Goal: Information Seeking & Learning: Learn about a topic

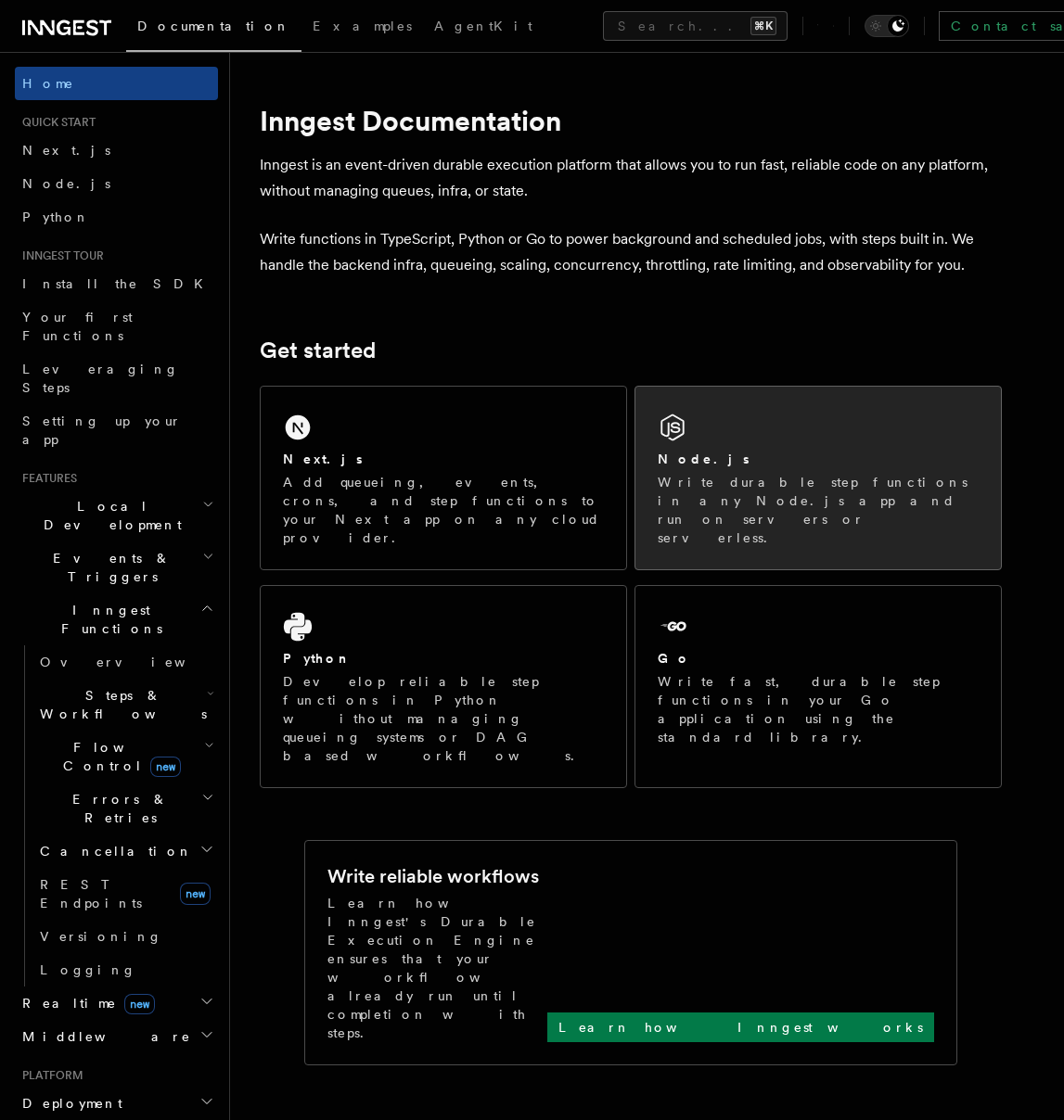
click at [683, 482] on p "Write durable step functions in any Node.js app and run on servers or serverles…" at bounding box center [817, 510] width 321 height 75
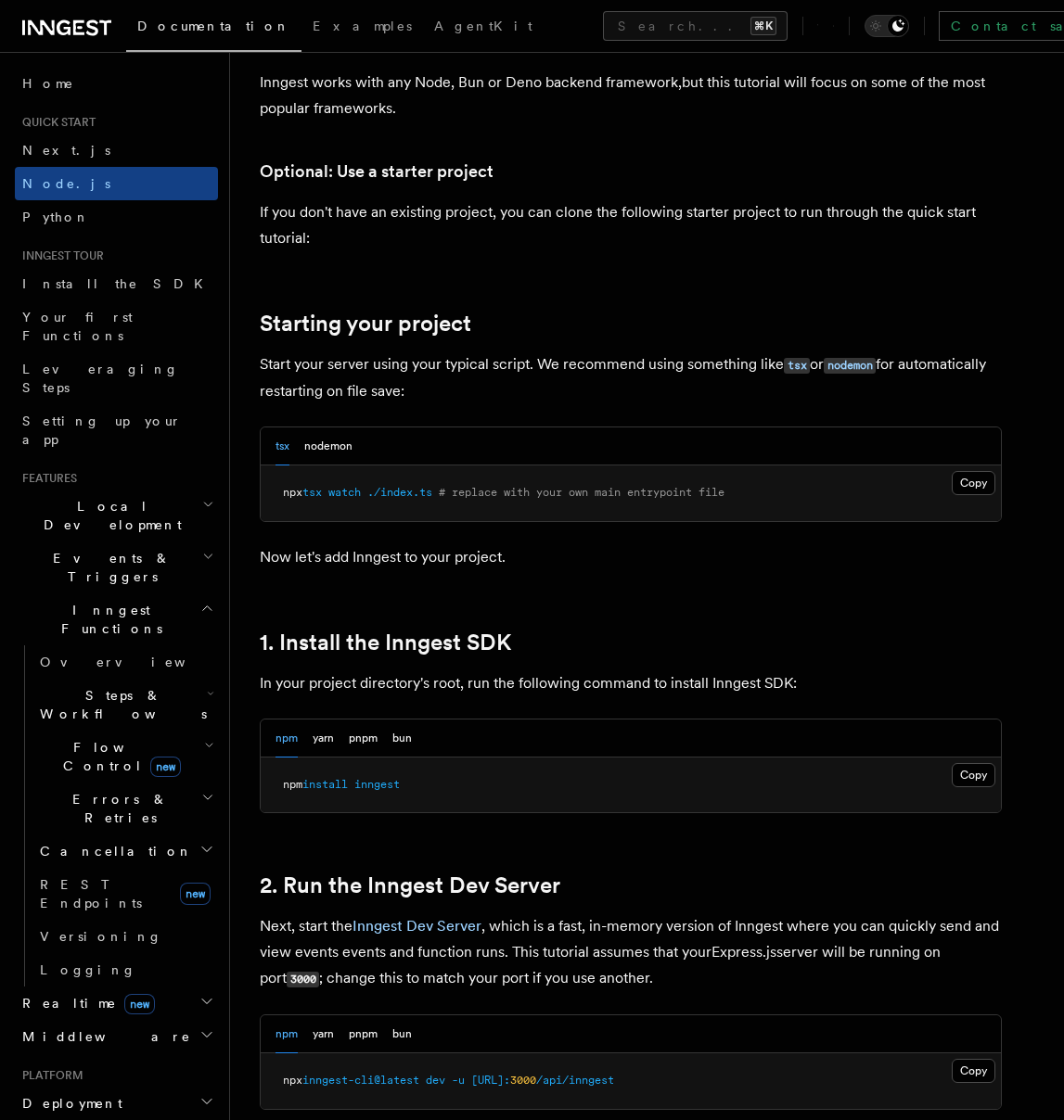
scroll to position [746, 0]
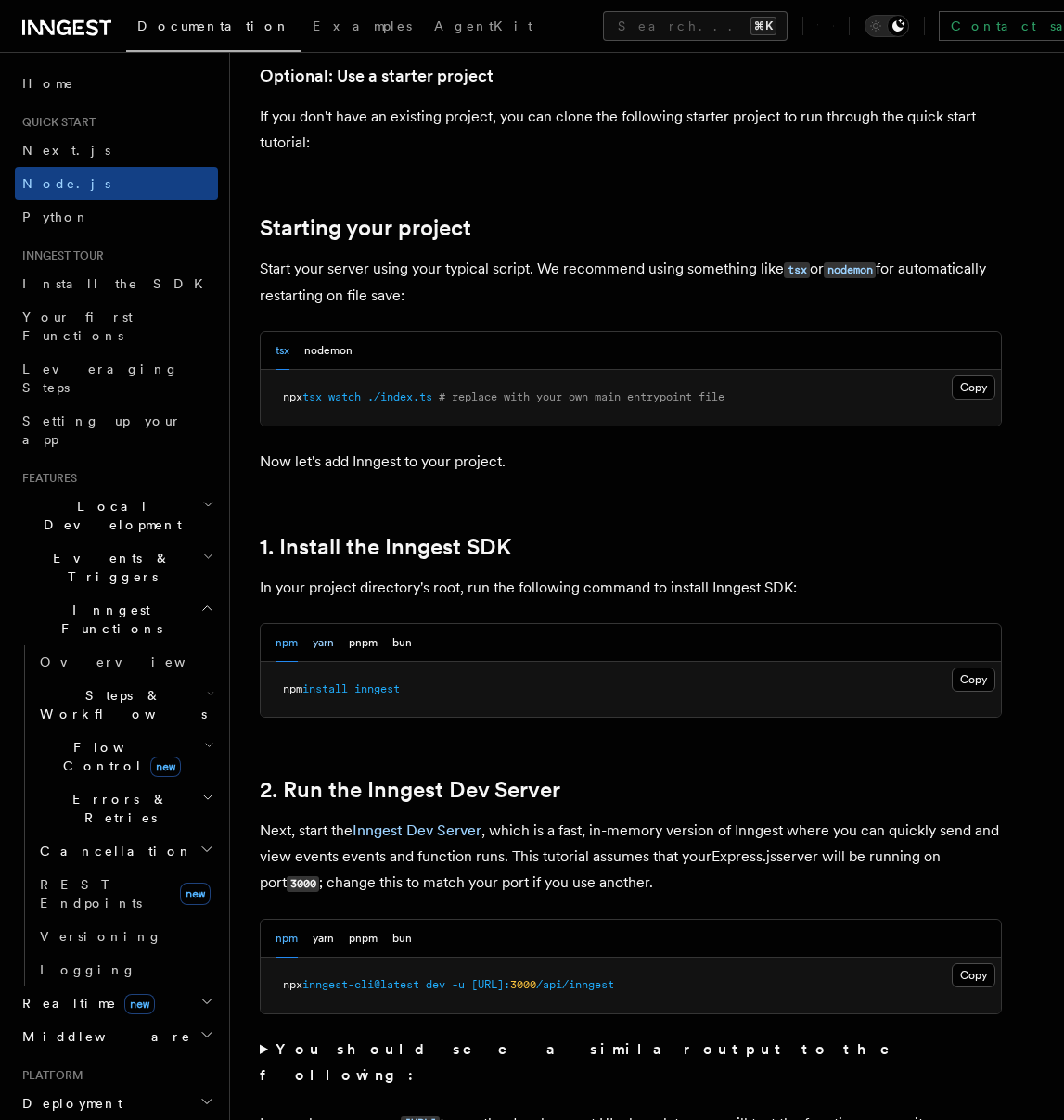
click at [330, 643] on button "yarn" at bounding box center [323, 643] width 22 height 38
click at [367, 686] on span "inngest" at bounding box center [358, 689] width 45 height 13
copy span "inngest"
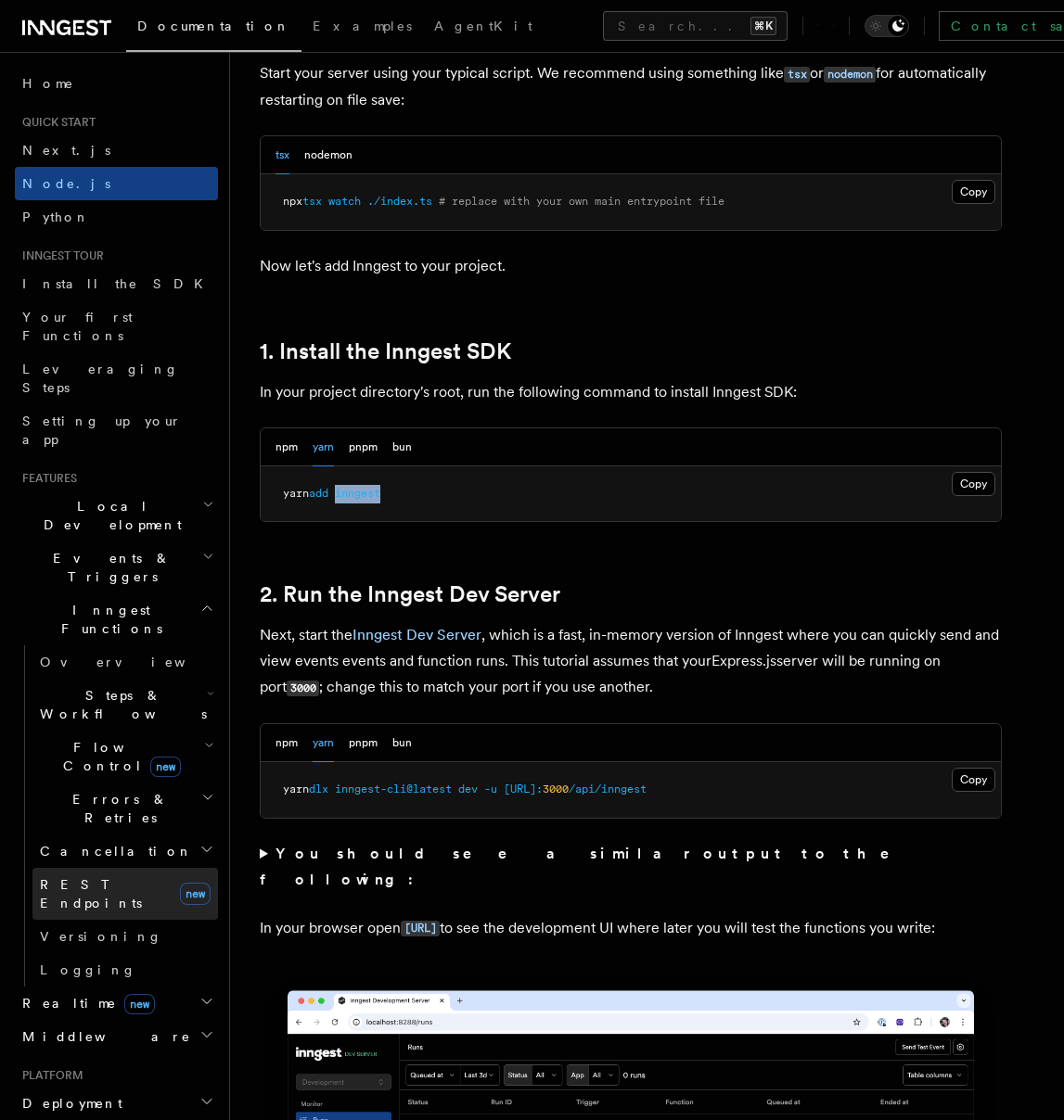
scroll to position [12, 0]
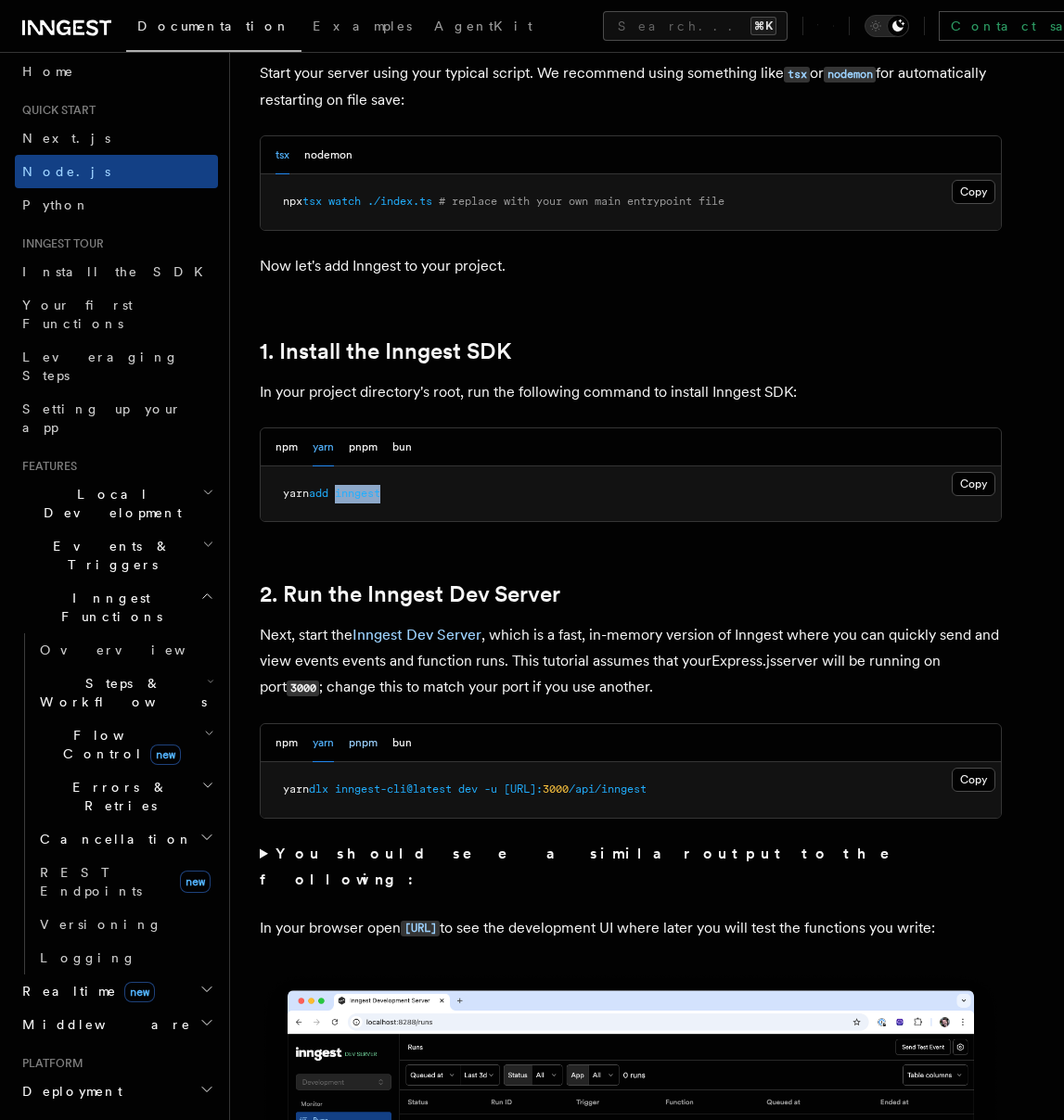
click at [366, 742] on button "pnpm" at bounding box center [363, 743] width 28 height 38
click at [409, 739] on button "bun" at bounding box center [402, 743] width 20 height 38
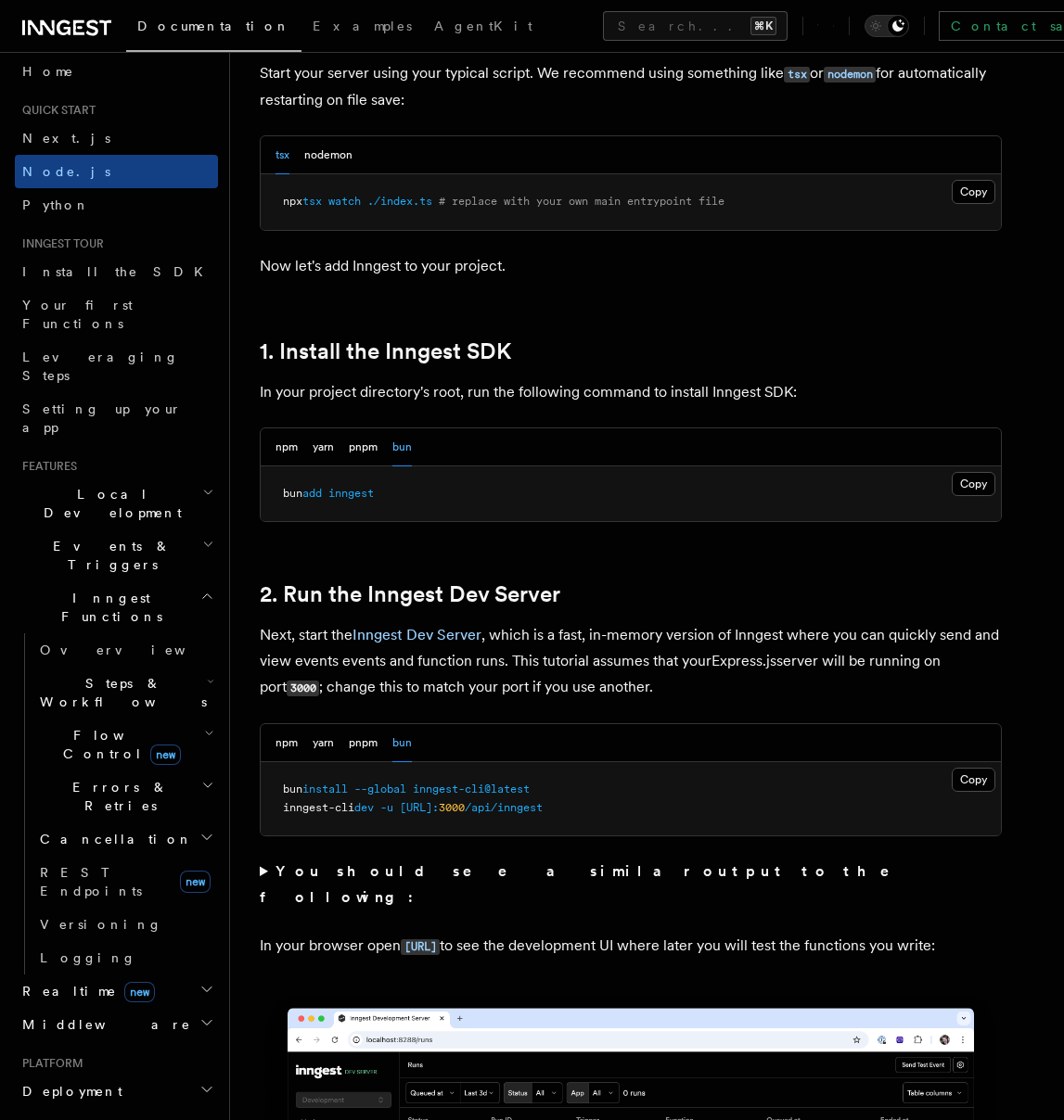
click at [310, 740] on div "npm yarn pnpm bun" at bounding box center [343, 743] width 137 height 38
click at [295, 742] on button "npm" at bounding box center [286, 743] width 23 height 38
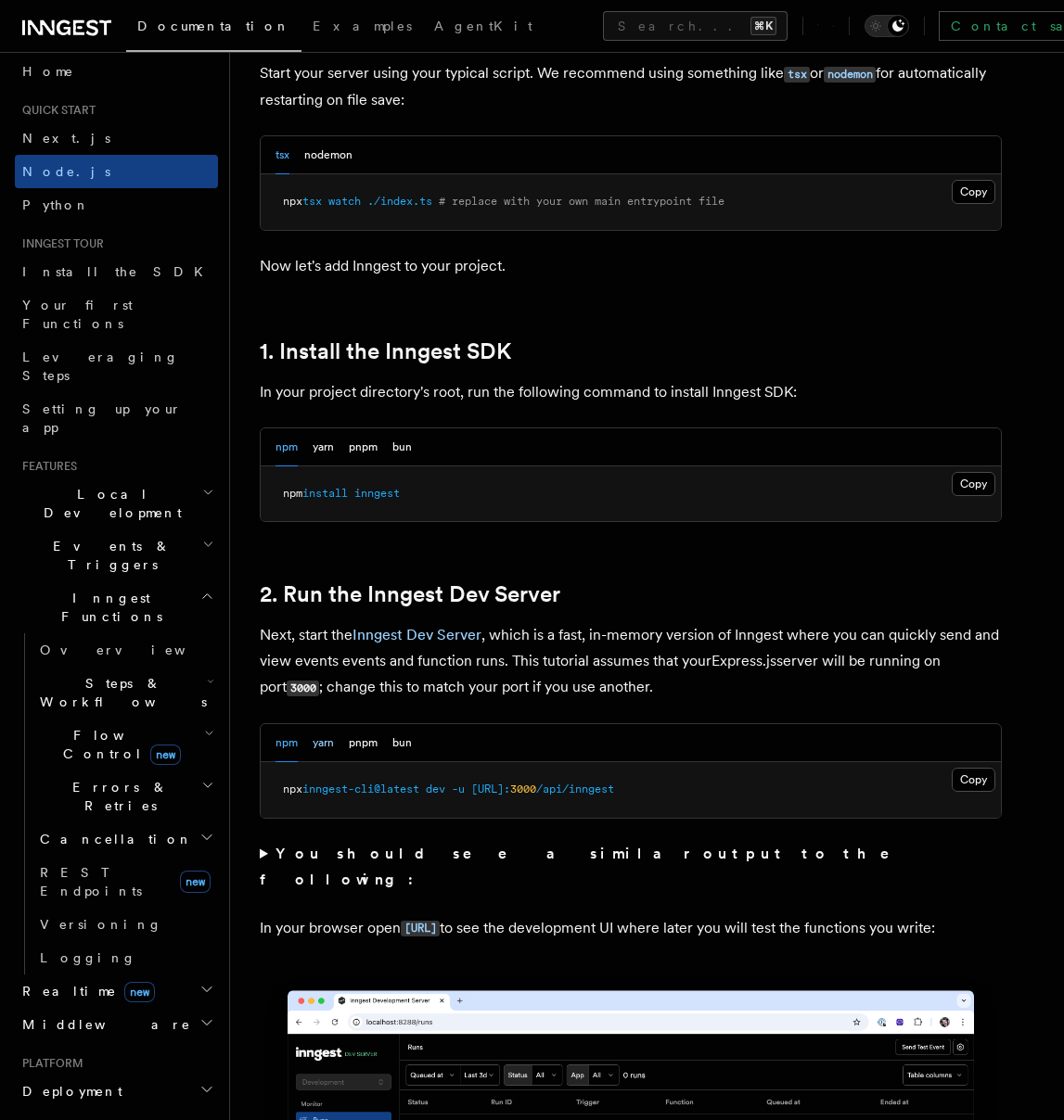
click at [318, 742] on button "yarn" at bounding box center [323, 743] width 22 height 38
click at [289, 744] on button "npm" at bounding box center [286, 743] width 23 height 38
drag, startPoint x: 280, startPoint y: 785, endPoint x: 992, endPoint y: 783, distance: 712.0
click at [949, 791] on pre "npx inngest-cli@latest dev -u [URL]: 3000 /api/inngest" at bounding box center [630, 790] width 740 height 56
click at [992, 782] on button "Copy Copied" at bounding box center [973, 779] width 43 height 25
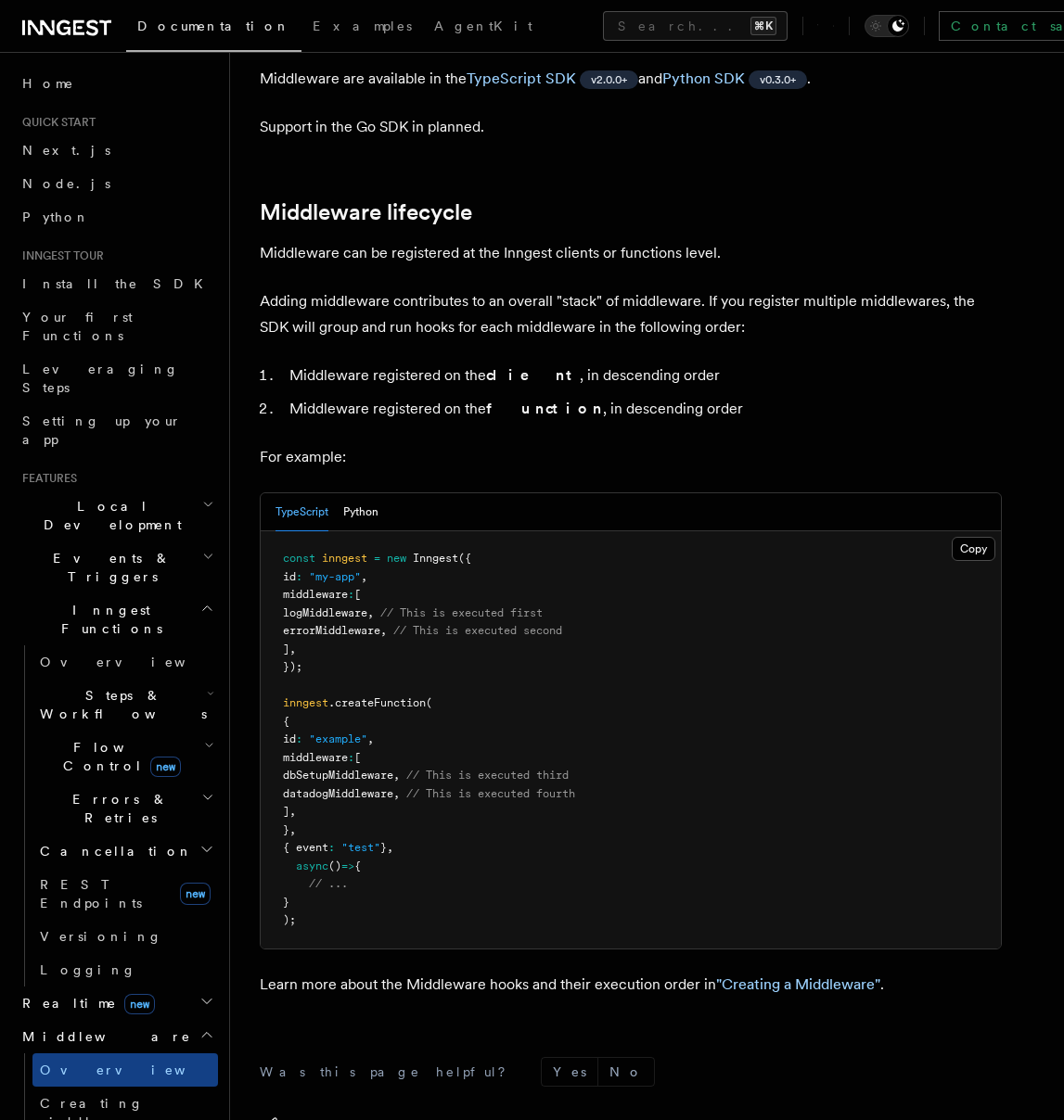
scroll to position [650, 0]
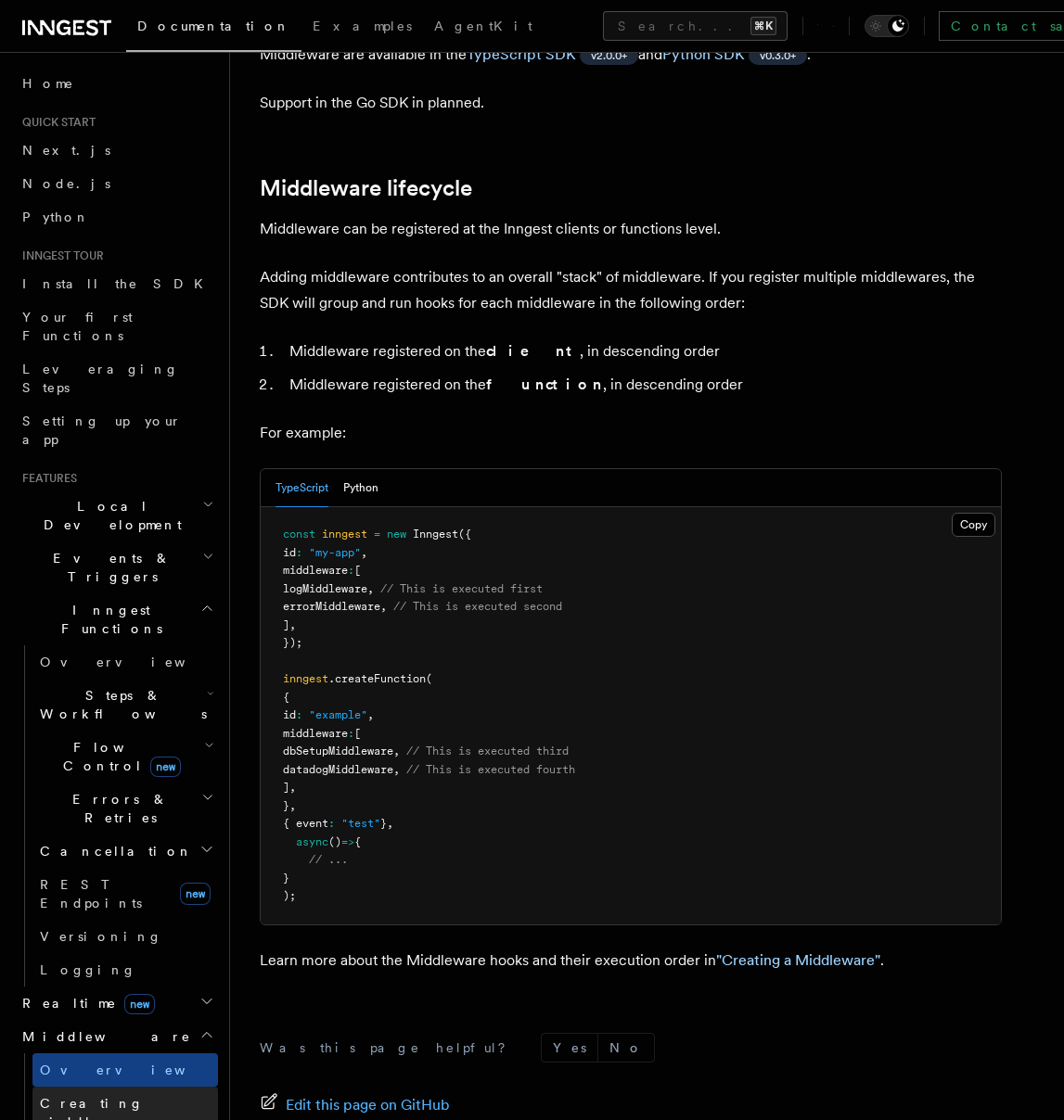
click at [126, 1096] on span "Creating middleware" at bounding box center [119, 1113] width 157 height 33
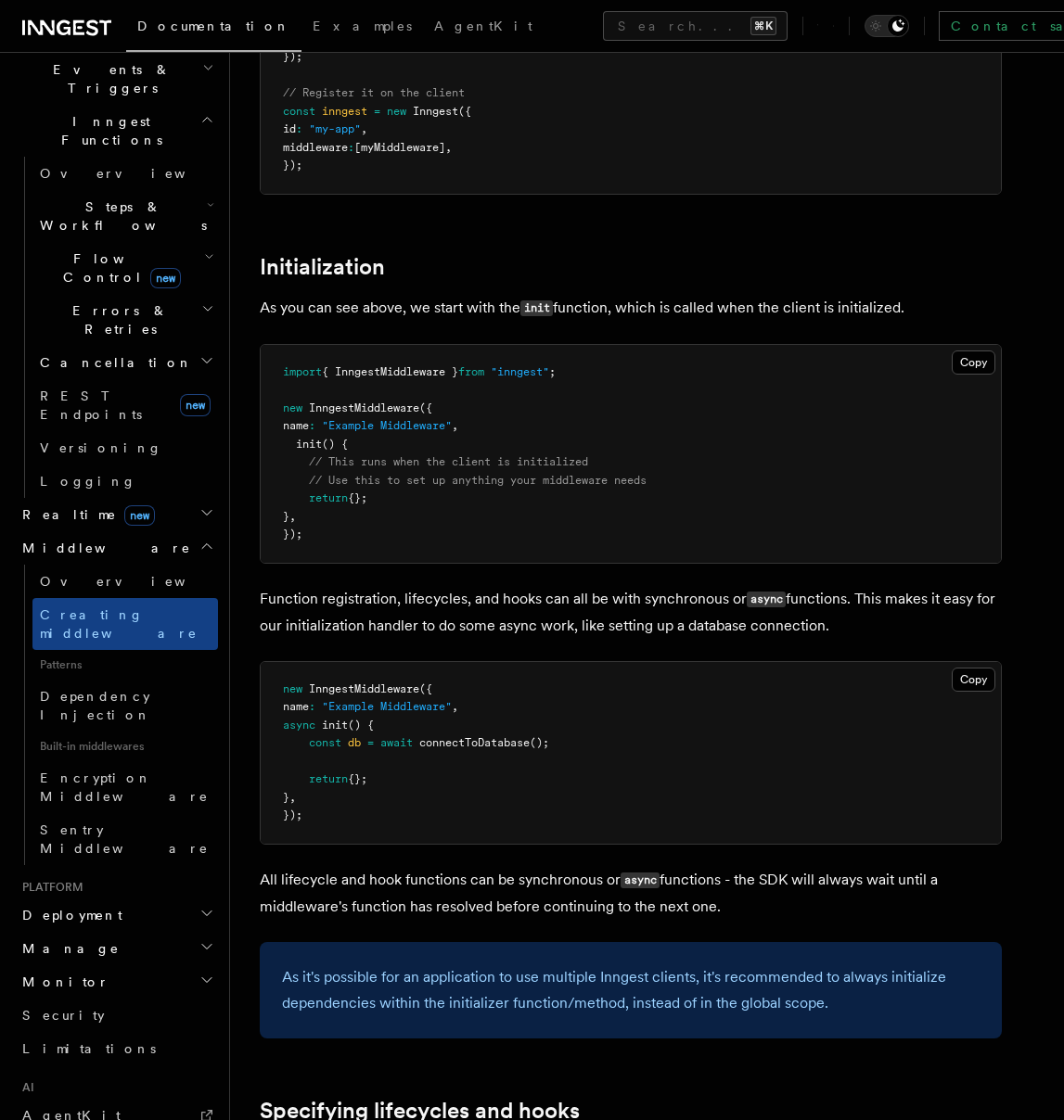
scroll to position [417, 0]
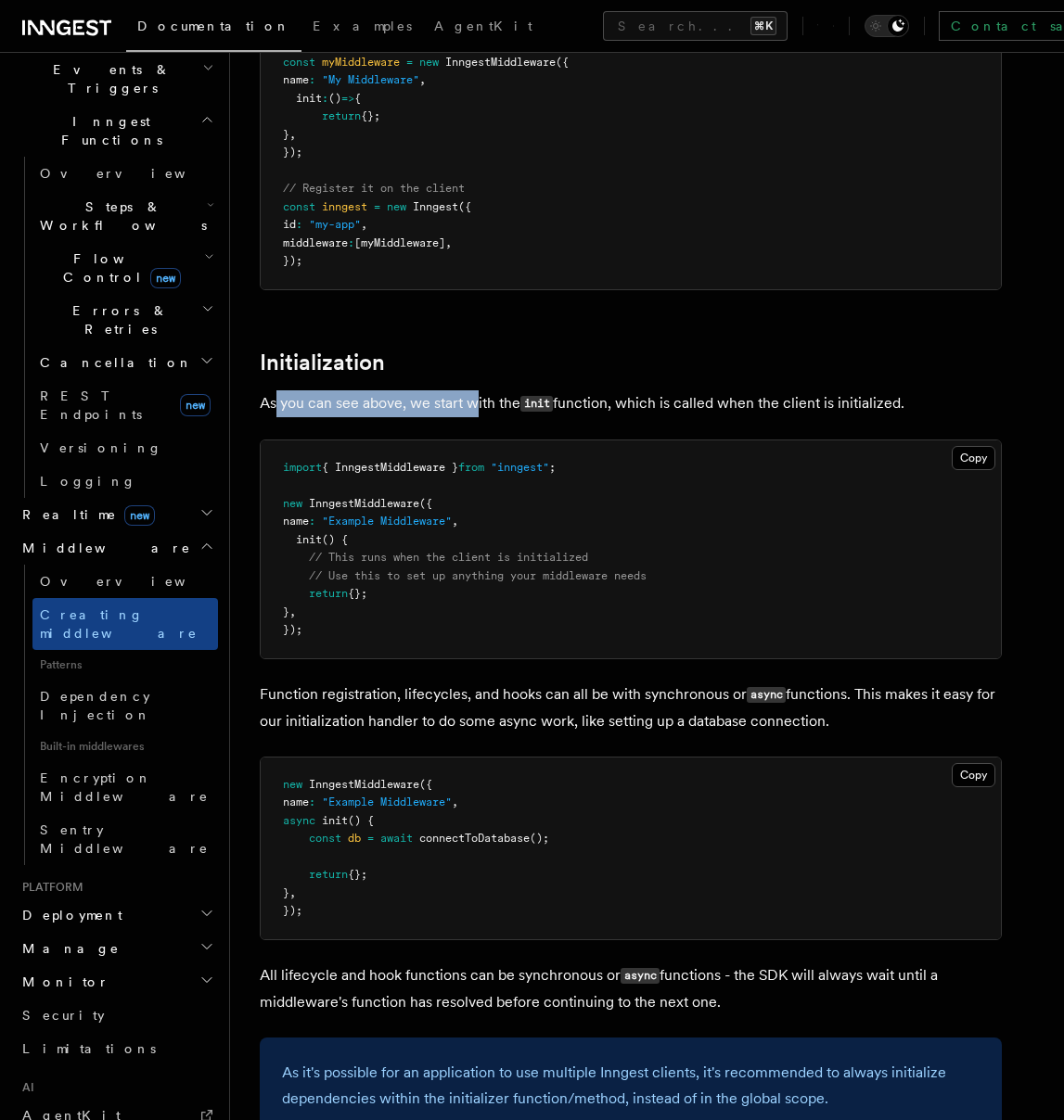
drag, startPoint x: 274, startPoint y: 410, endPoint x: 473, endPoint y: 412, distance: 199.0
click at [473, 412] on p "As you can see above, we start with the init function, which is called when the…" at bounding box center [630, 403] width 742 height 27
click at [535, 409] on code "init" at bounding box center [535, 404] width 32 height 16
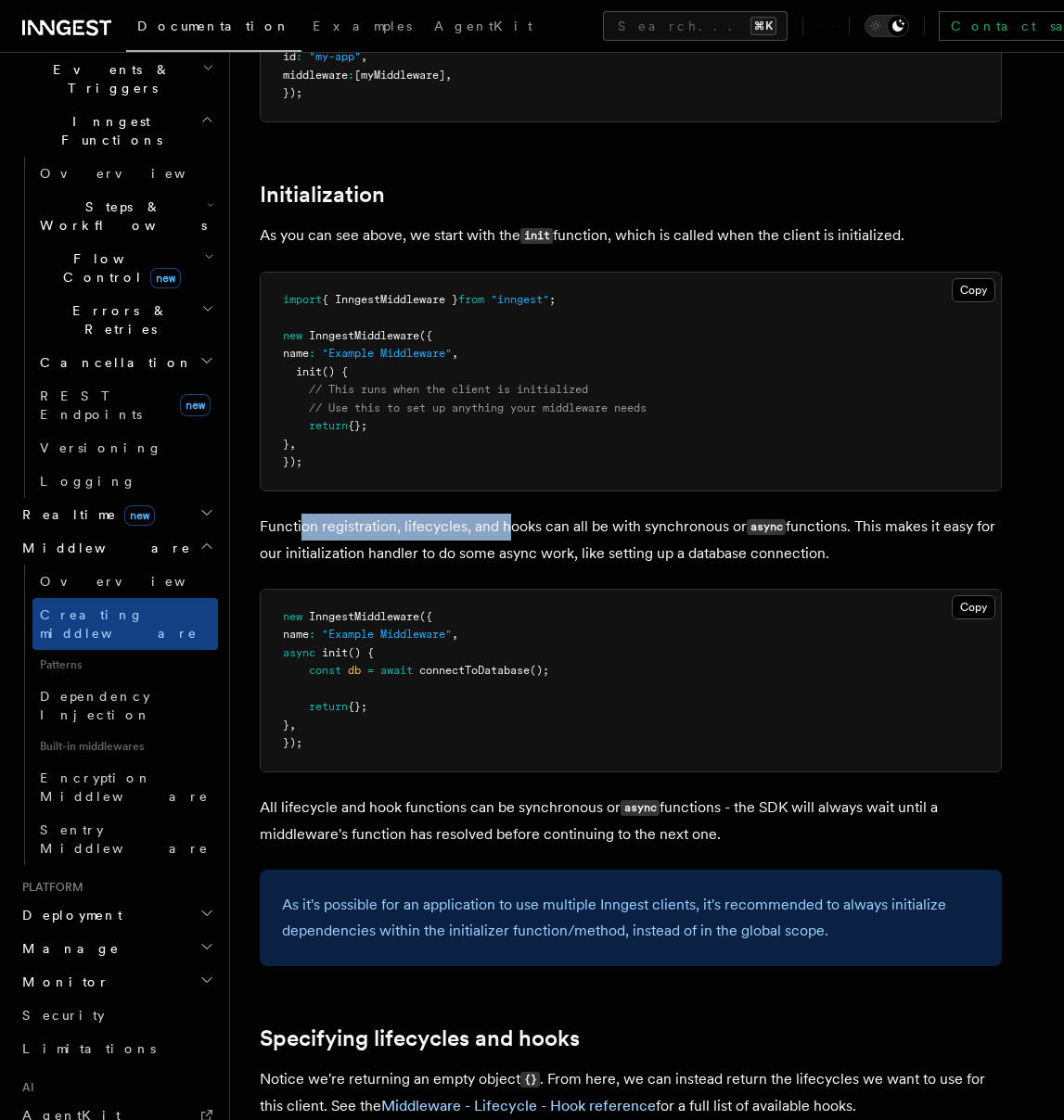
drag, startPoint x: 300, startPoint y: 529, endPoint x: 510, endPoint y: 528, distance: 210.0
click at [510, 528] on p "Function registration, lifecycles, and hooks can all be with synchronous or asy…" at bounding box center [630, 540] width 742 height 53
click at [645, 528] on p "Function registration, lifecycles, and hooks can all be with synchronous or asy…" at bounding box center [630, 540] width 742 height 53
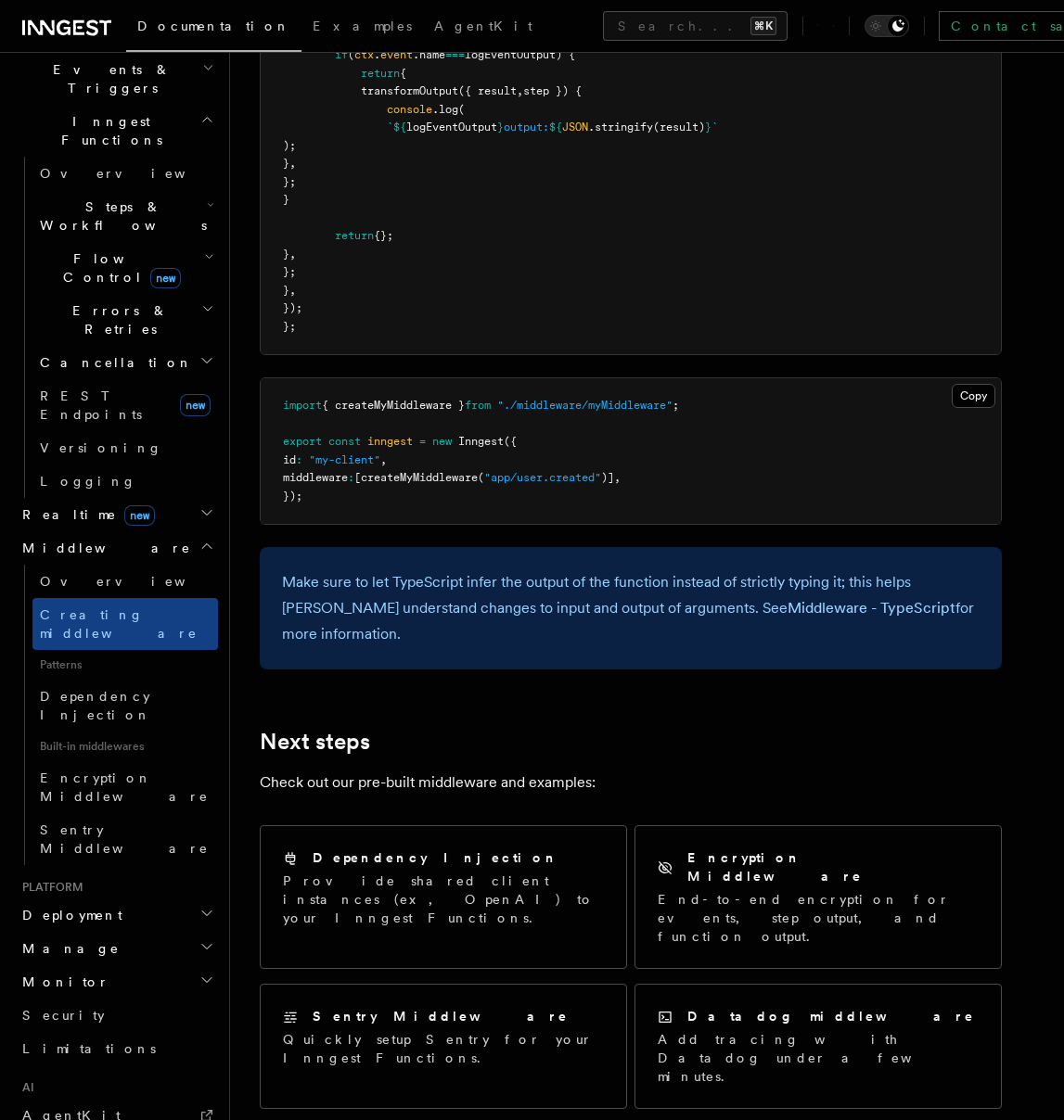
scroll to position [3121, 0]
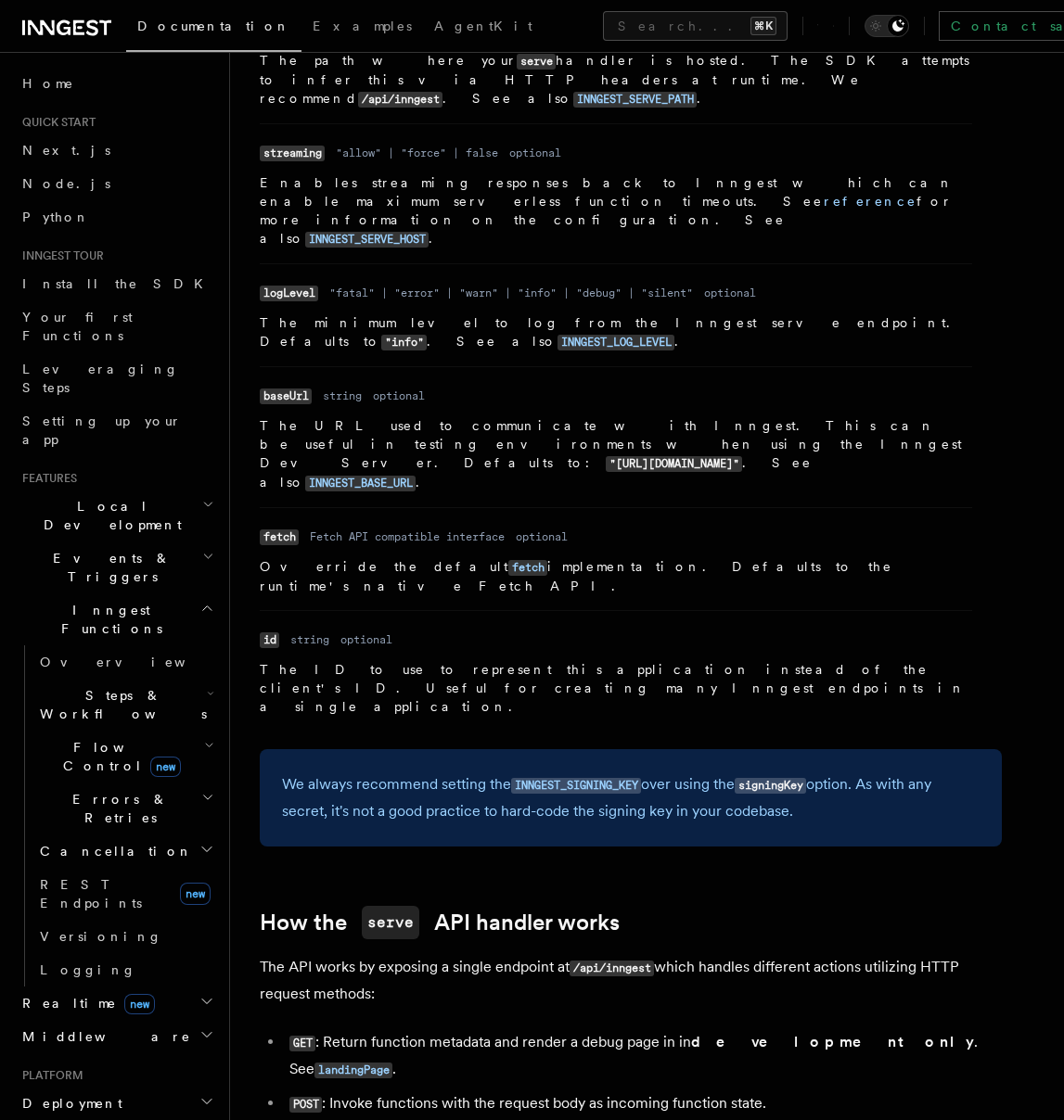
scroll to position [1440, 0]
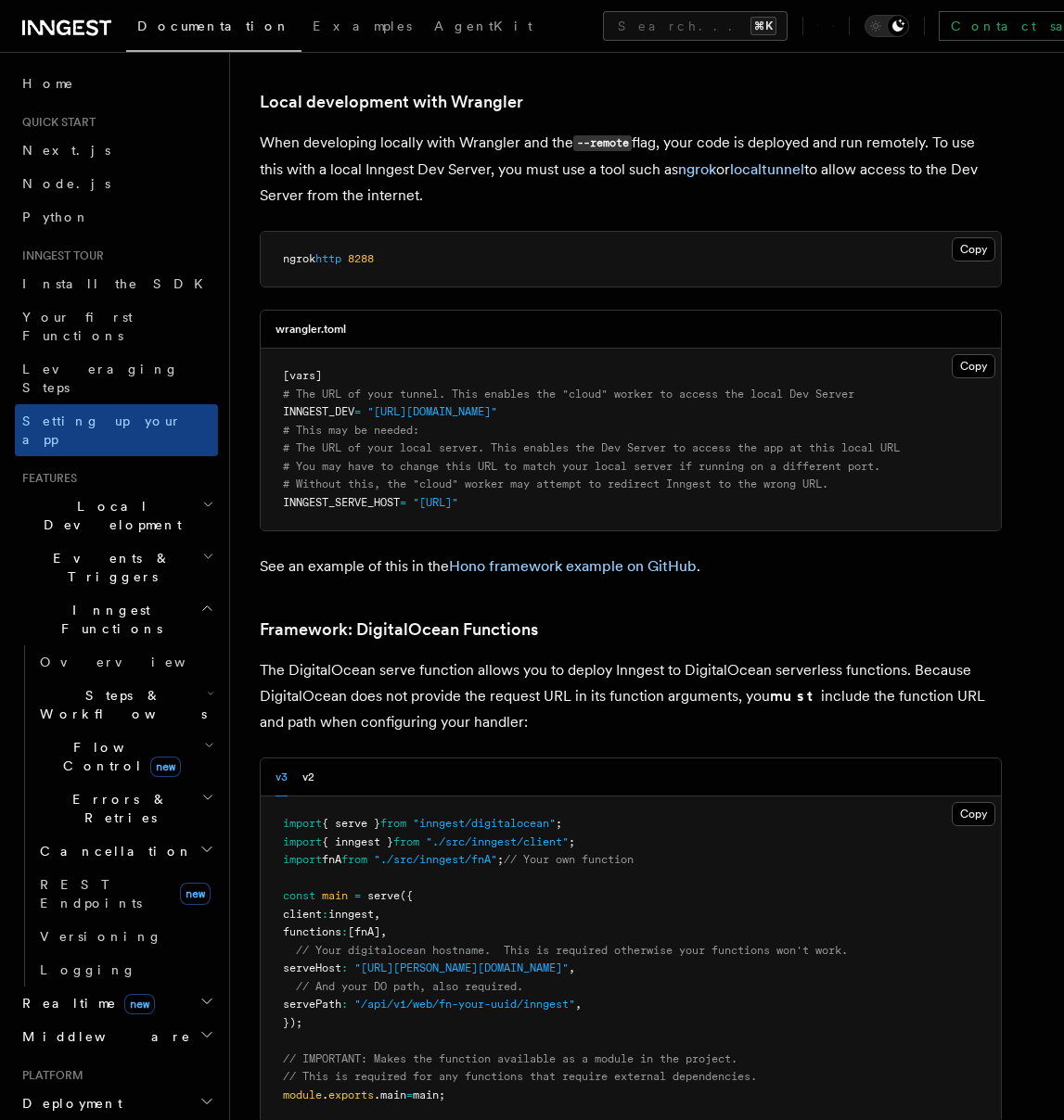
scroll to position [3882, 0]
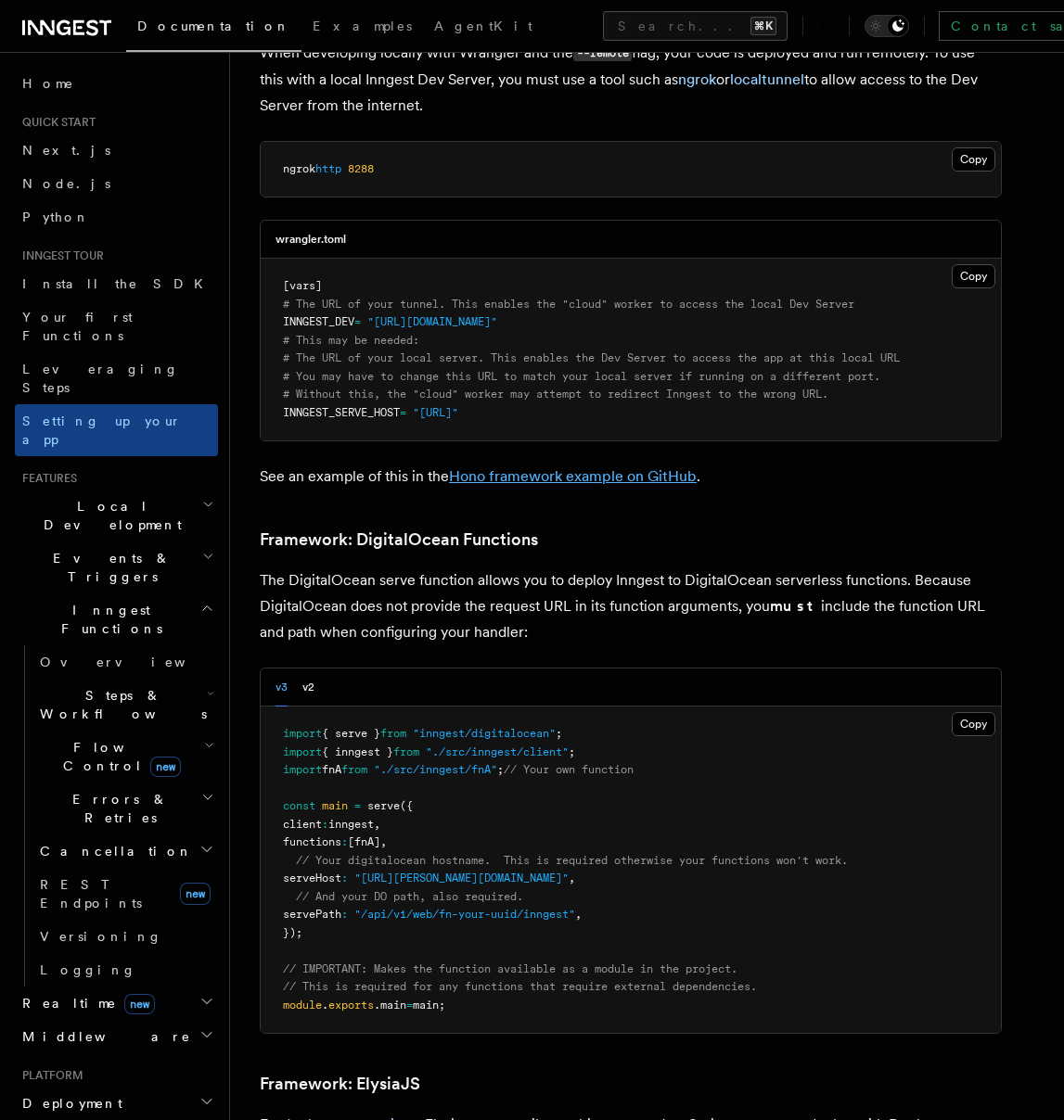
click at [626, 468] on link "Hono framework example on GitHub" at bounding box center [573, 476] width 248 height 18
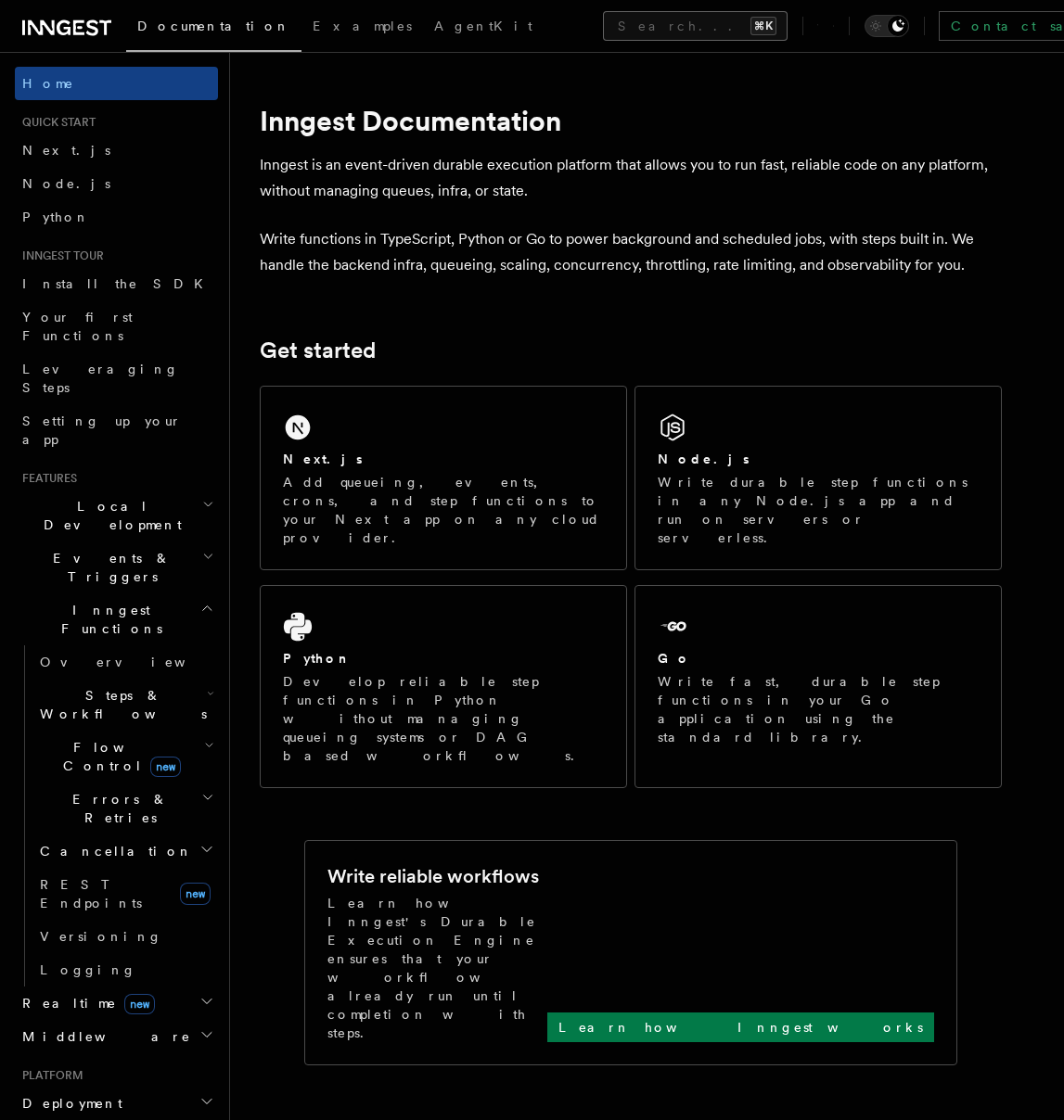
click at [602, 27] on button "Search... ⌘K" at bounding box center [695, 26] width 185 height 29
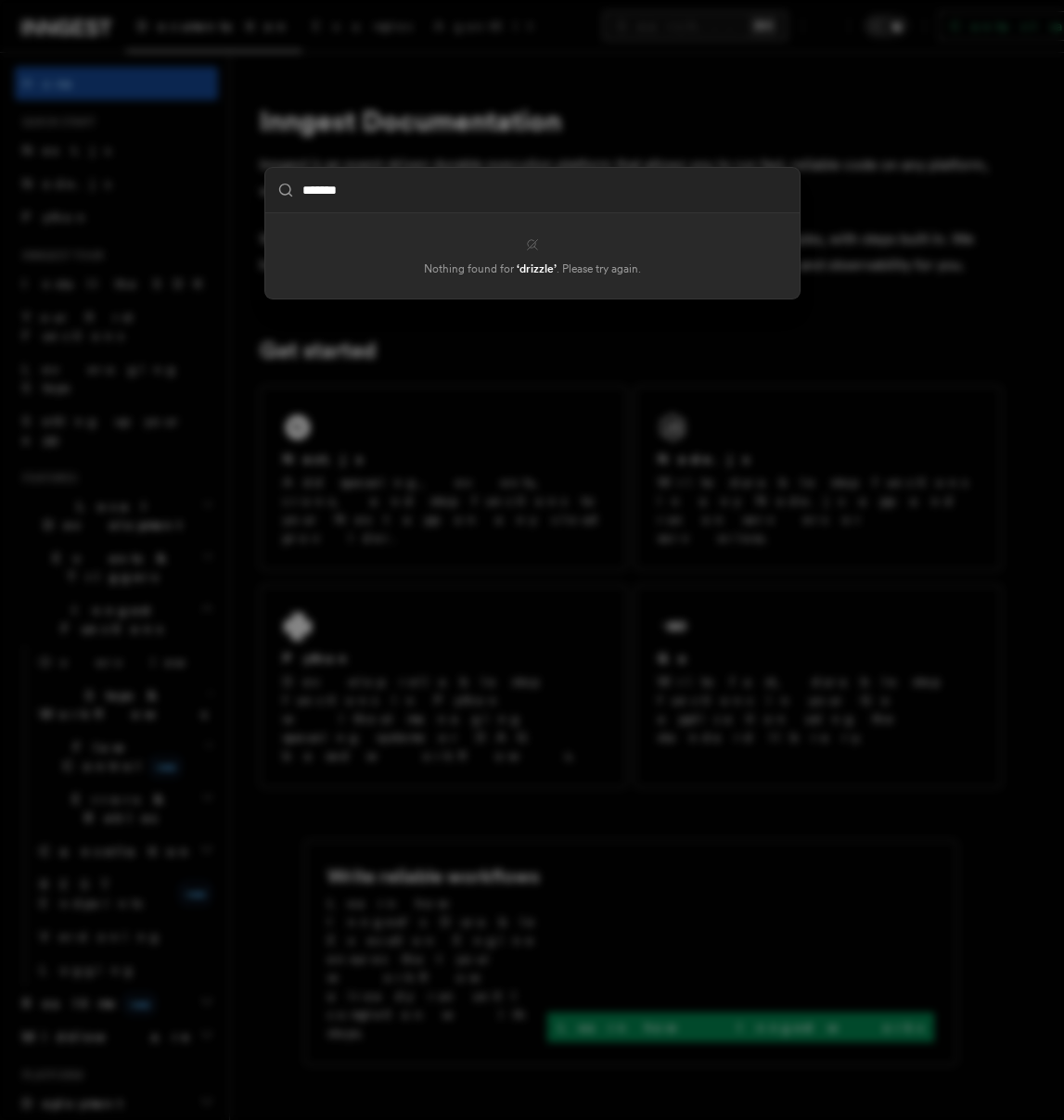
type input "*******"
